Goal: Check status: Check status

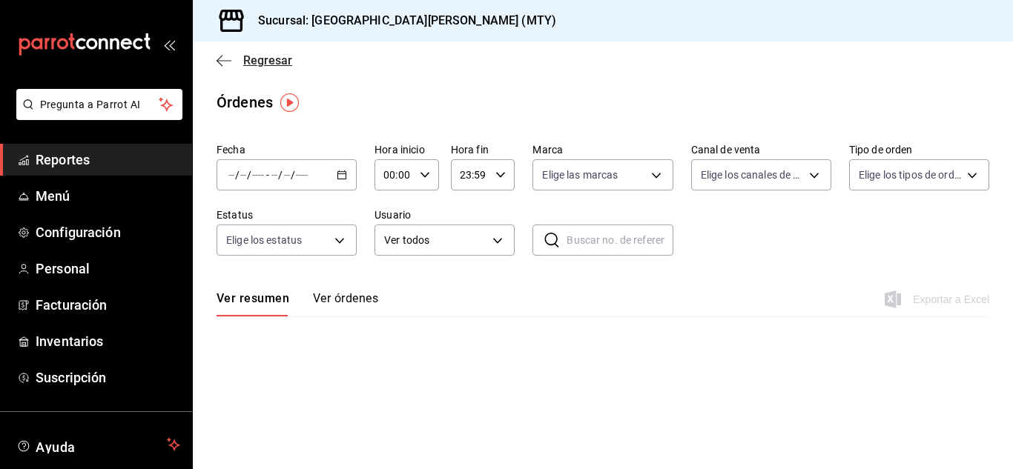
click at [276, 56] on span "Regresar" at bounding box center [267, 60] width 49 height 14
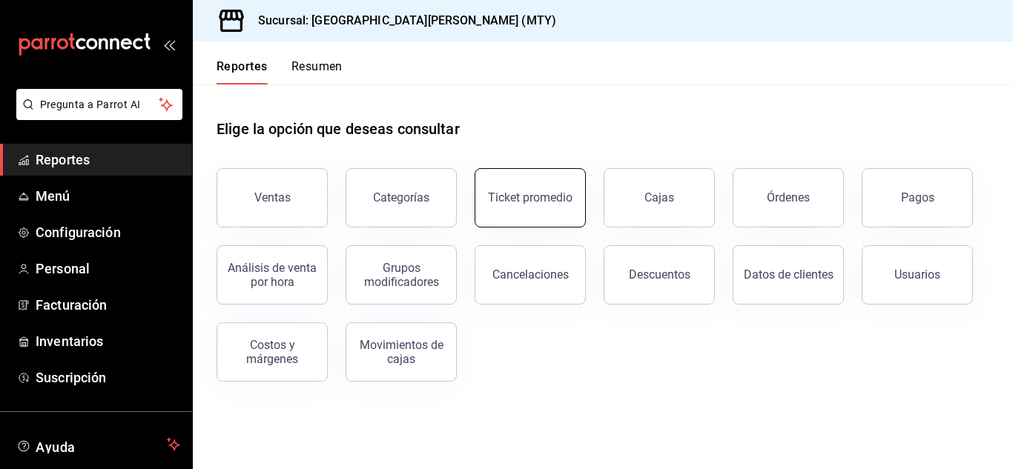
click at [543, 199] on div "Ticket promedio" at bounding box center [530, 198] width 85 height 14
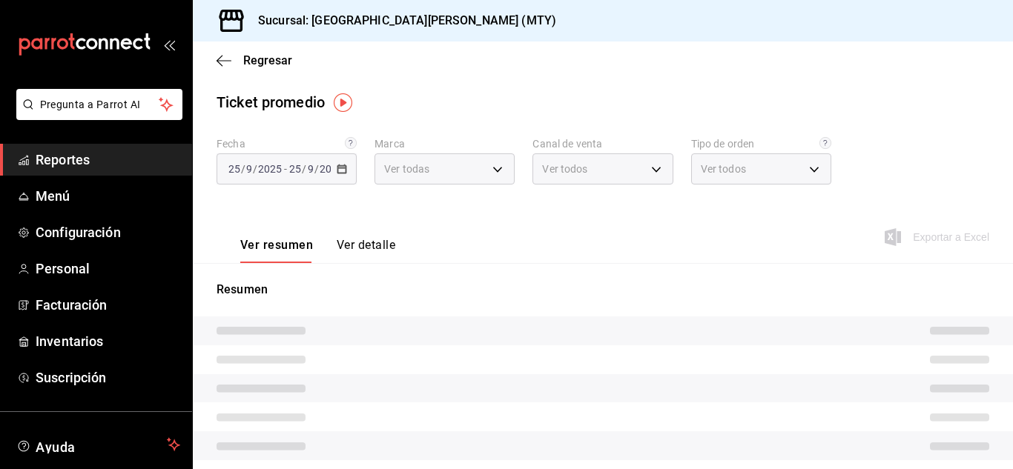
type input "993182a7-2c84-4ec8-9ef4-4438dae30c02"
type input "PARROT,UBER_EATS,RAPPI,DIDI_FOOD,ONLINE"
type input "96359a79-f33f-45b3-934b-2867b65d345c,c6fcd88e-9977-4e7e-951e-e2b9f3ed99d5,482ce…"
click at [331, 168] on div "[DATE] [DATE] - [DATE] [DATE]" at bounding box center [287, 169] width 140 height 31
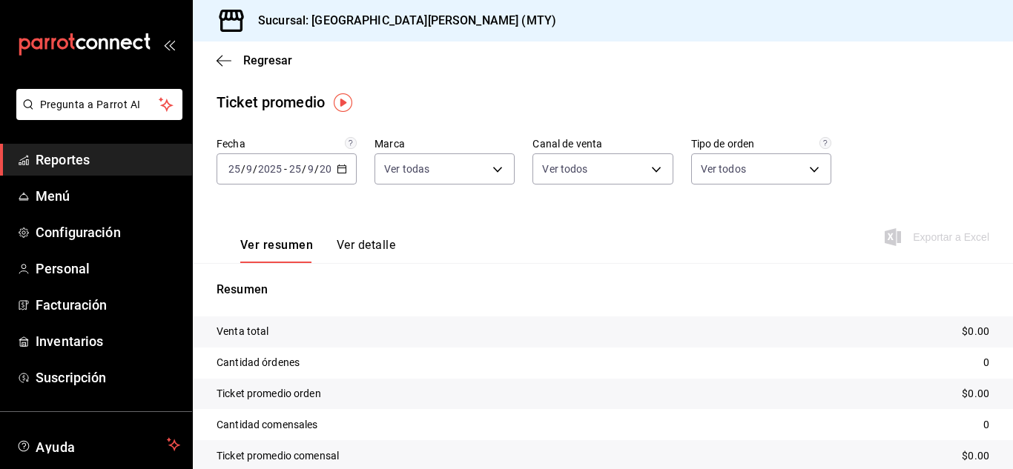
click at [342, 170] on icon "button" at bounding box center [342, 169] width 10 height 10
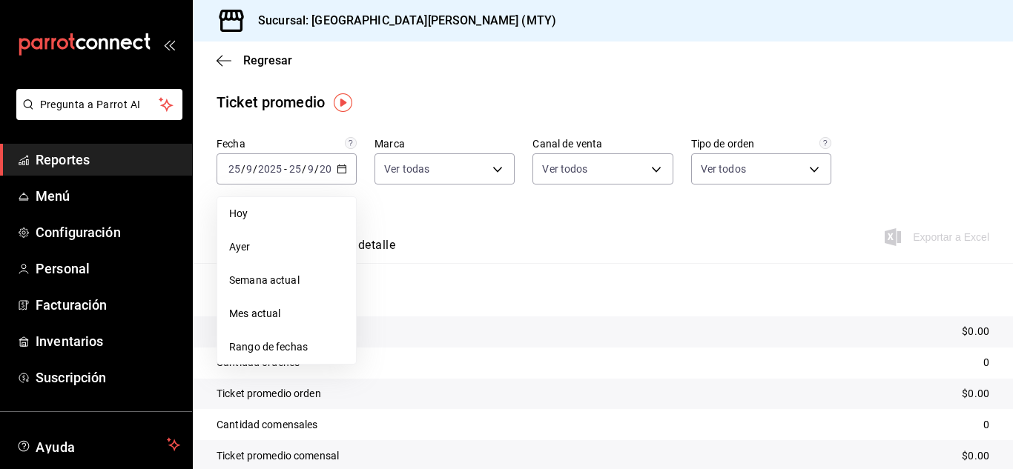
click at [251, 246] on span "Ayer" at bounding box center [286, 248] width 115 height 16
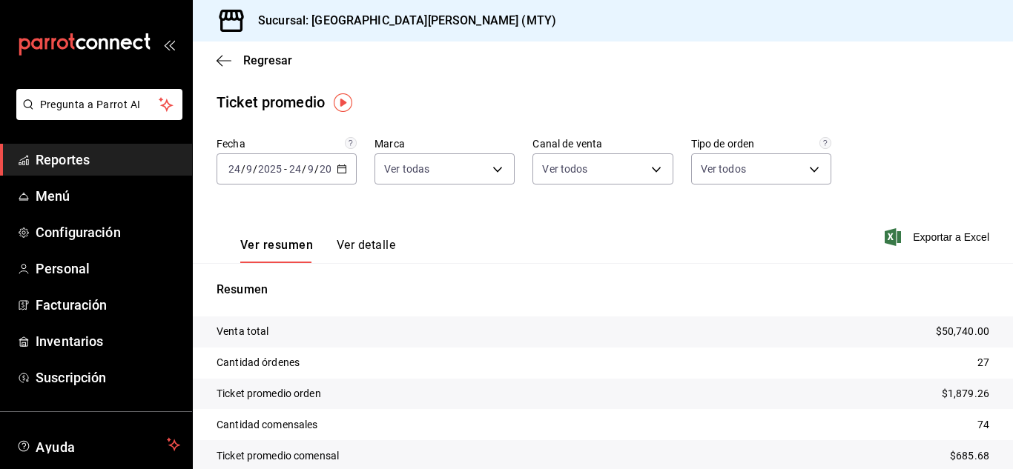
click at [364, 240] on button "Ver detalle" at bounding box center [366, 250] width 59 height 25
